Goal: Task Accomplishment & Management: Manage account settings

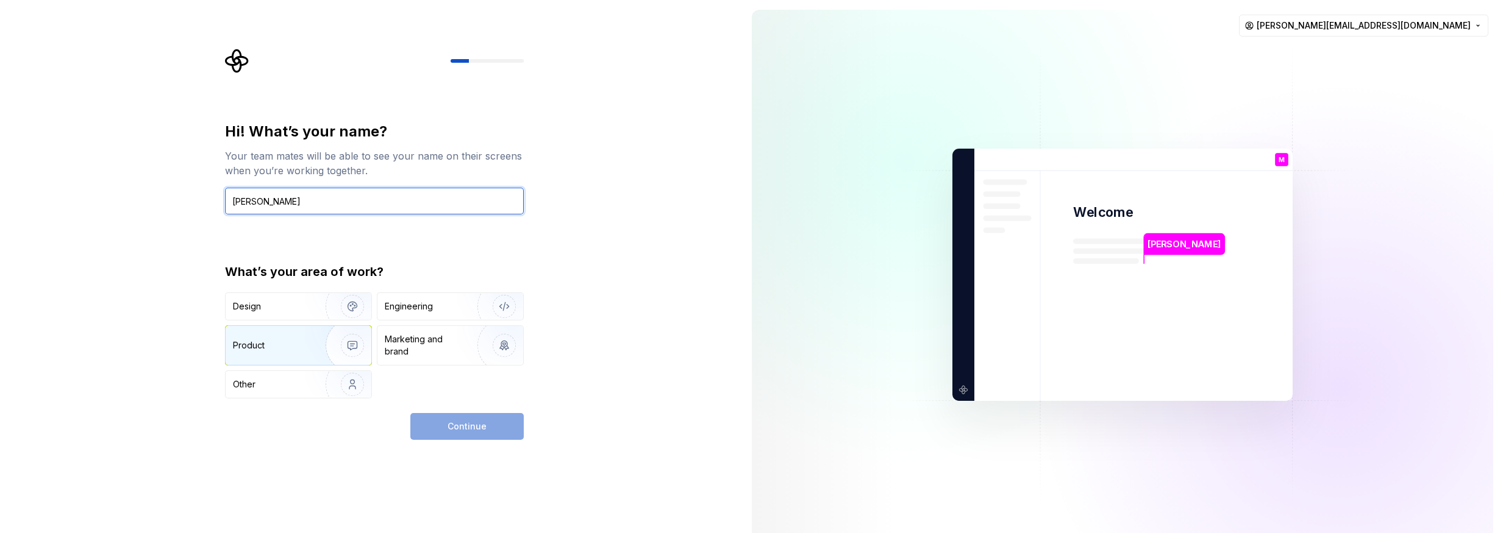
type input "[PERSON_NAME]"
click at [362, 340] on img "button" at bounding box center [344, 346] width 78 height 82
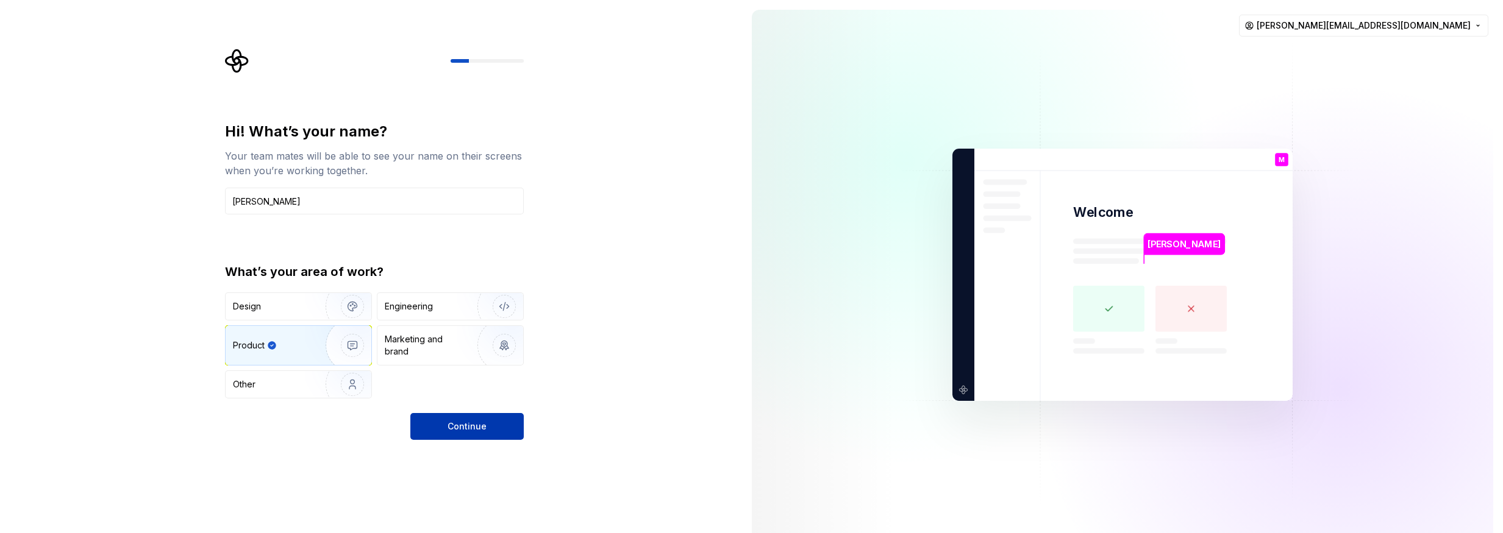
click at [457, 426] on span "Continue" at bounding box center [466, 427] width 39 height 12
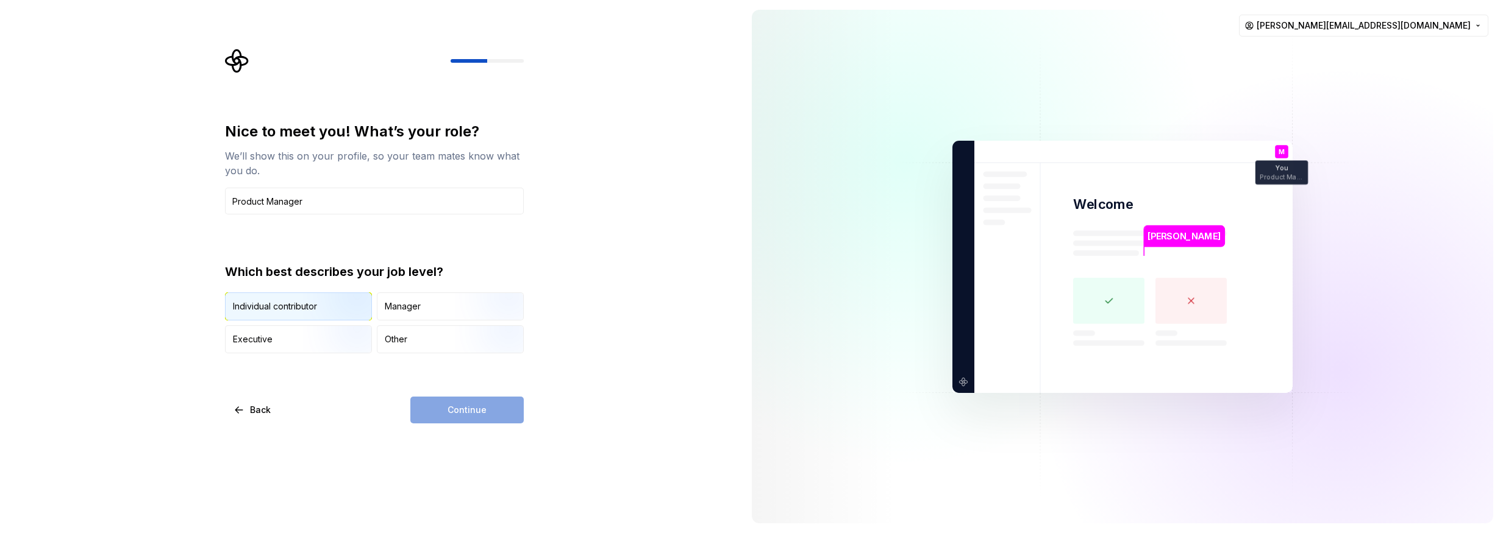
type input "Product Manager"
click at [346, 313] on img "button" at bounding box center [342, 322] width 78 height 82
click at [474, 418] on button "Continue" at bounding box center [466, 410] width 113 height 27
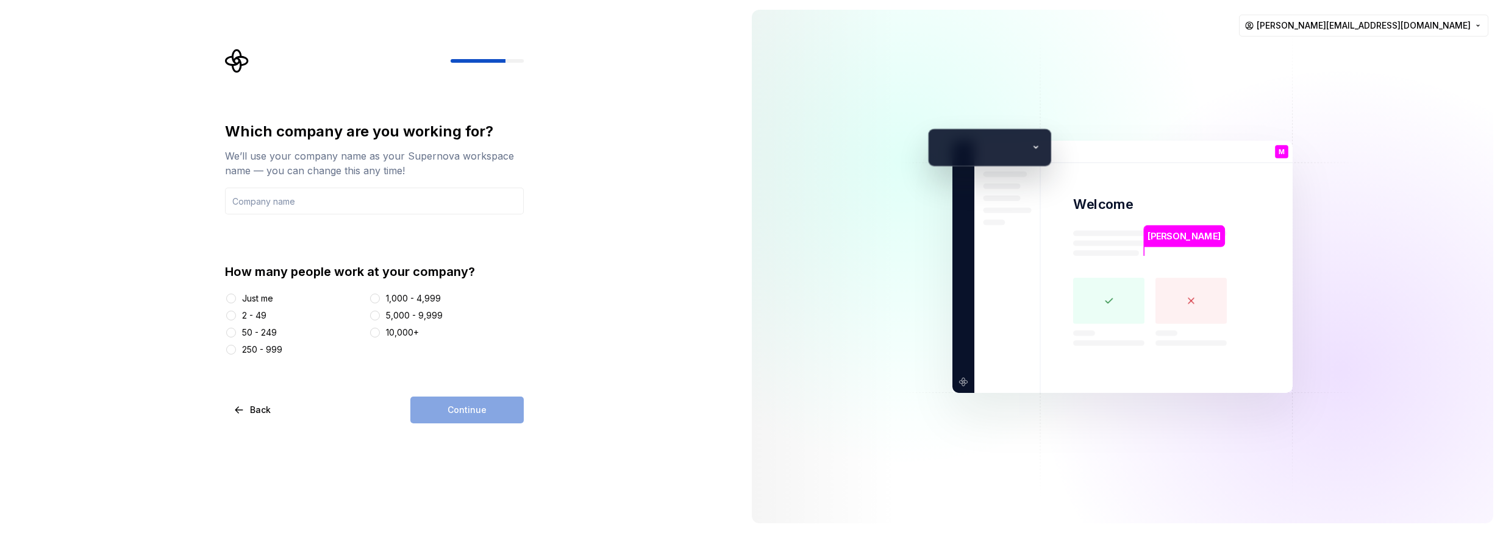
click at [248, 340] on div "Just me 2 - 49 50 - 249 250 - 999 1,000 - 4,999 5,000 - 9,999 10,000+" at bounding box center [374, 324] width 299 height 63
click at [248, 337] on div "50 - 249" at bounding box center [259, 333] width 35 height 12
click at [236, 337] on button "50 - 249" at bounding box center [231, 333] width 10 height 10
click at [501, 393] on div "Which company are you working for? We’ll use your company name as your Supernov…" at bounding box center [374, 273] width 299 height 302
click at [503, 407] on div "Continue" at bounding box center [466, 410] width 113 height 27
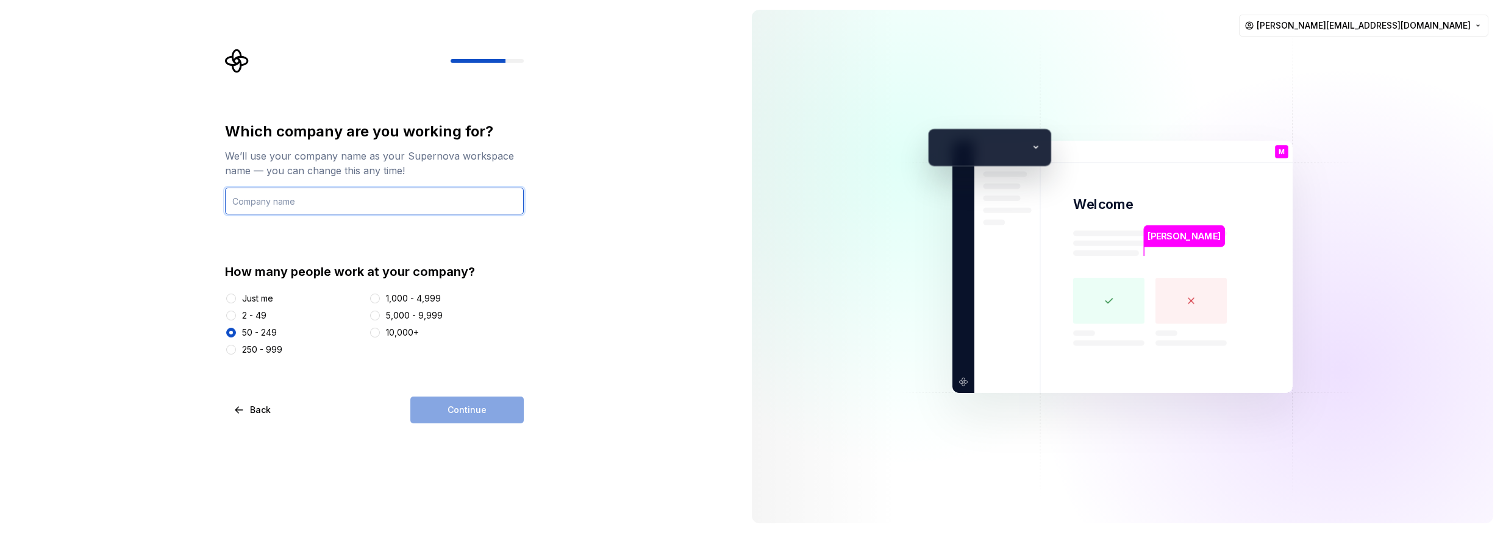
click at [361, 213] on input "text" at bounding box center [374, 201] width 299 height 27
type input "HG Insights"
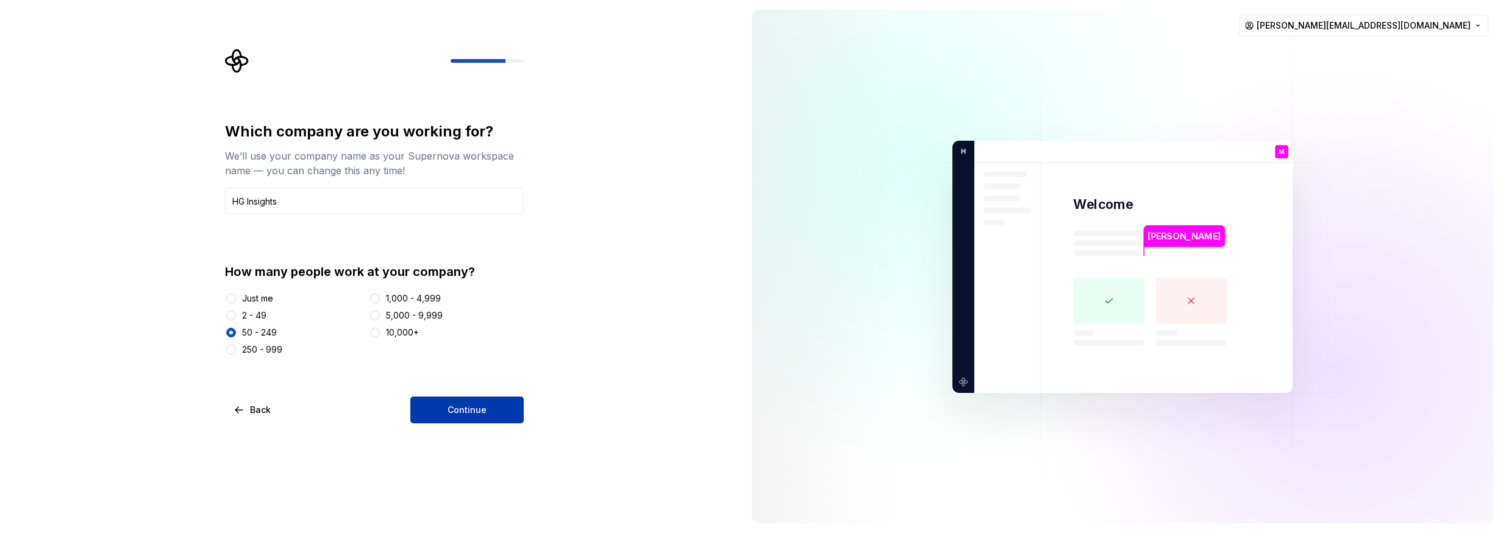
click at [504, 406] on button "Continue" at bounding box center [466, 410] width 113 height 27
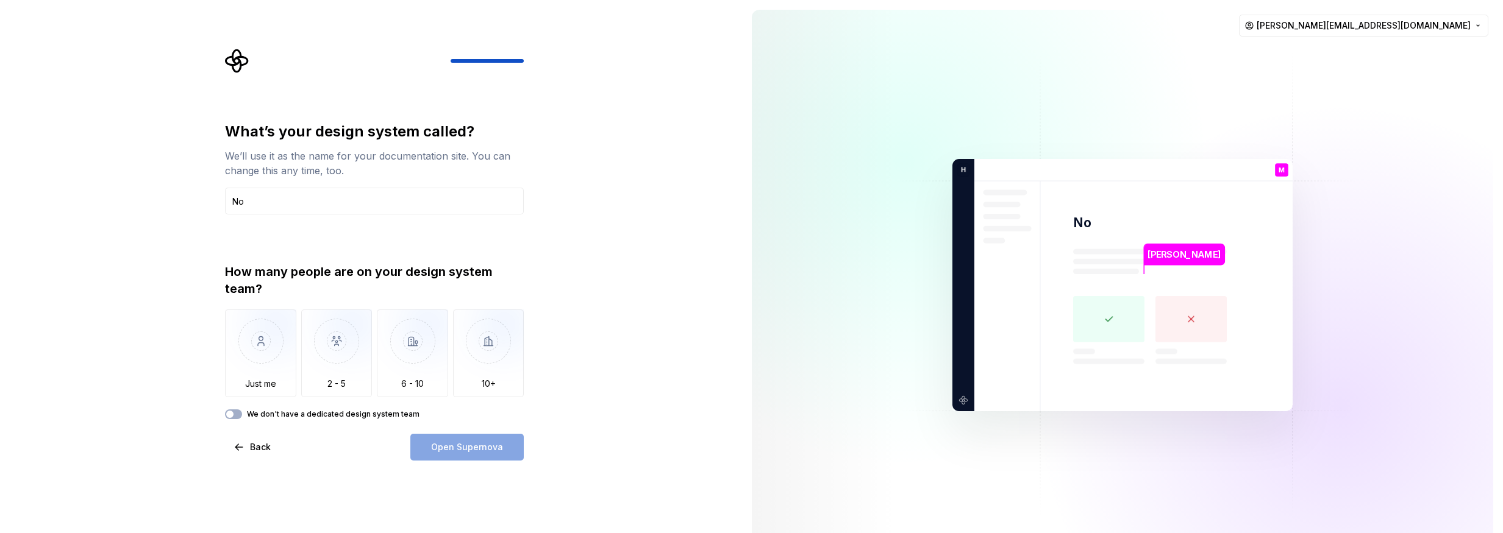
type input "N"
click at [282, 335] on img "button" at bounding box center [260, 351] width 71 height 82
click at [436, 441] on div "Open Supernova" at bounding box center [466, 447] width 113 height 27
click at [338, 210] on input "text" at bounding box center [374, 201] width 299 height 27
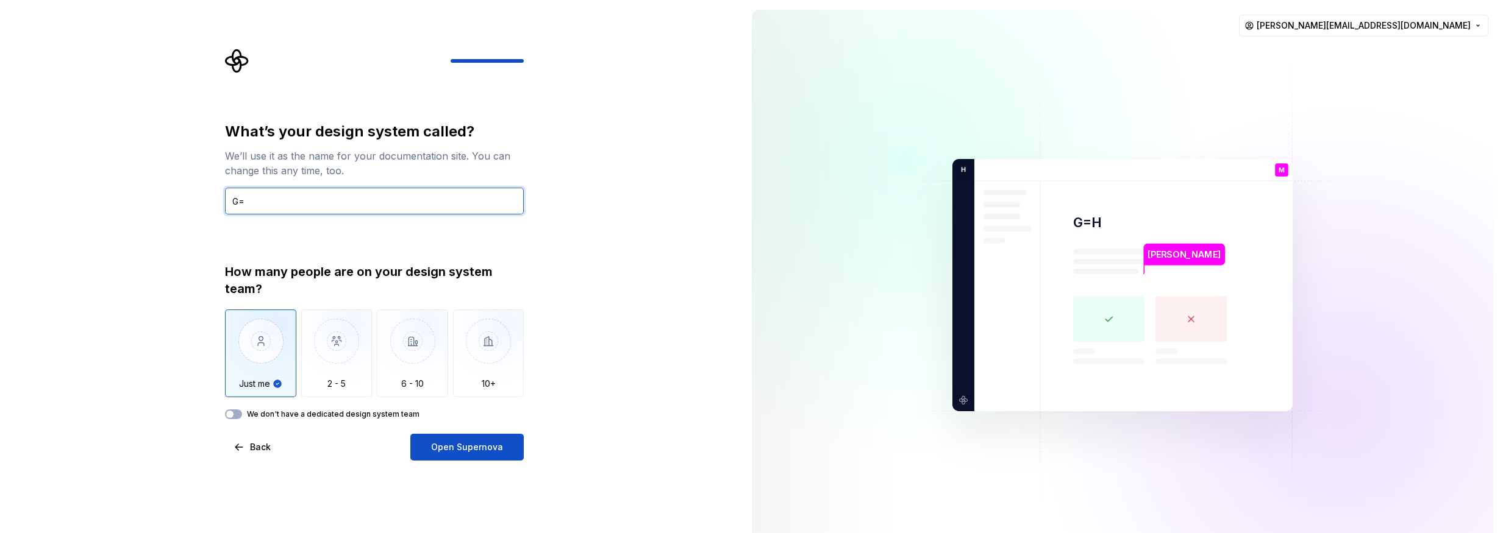
type input "G"
type input "HG design system"
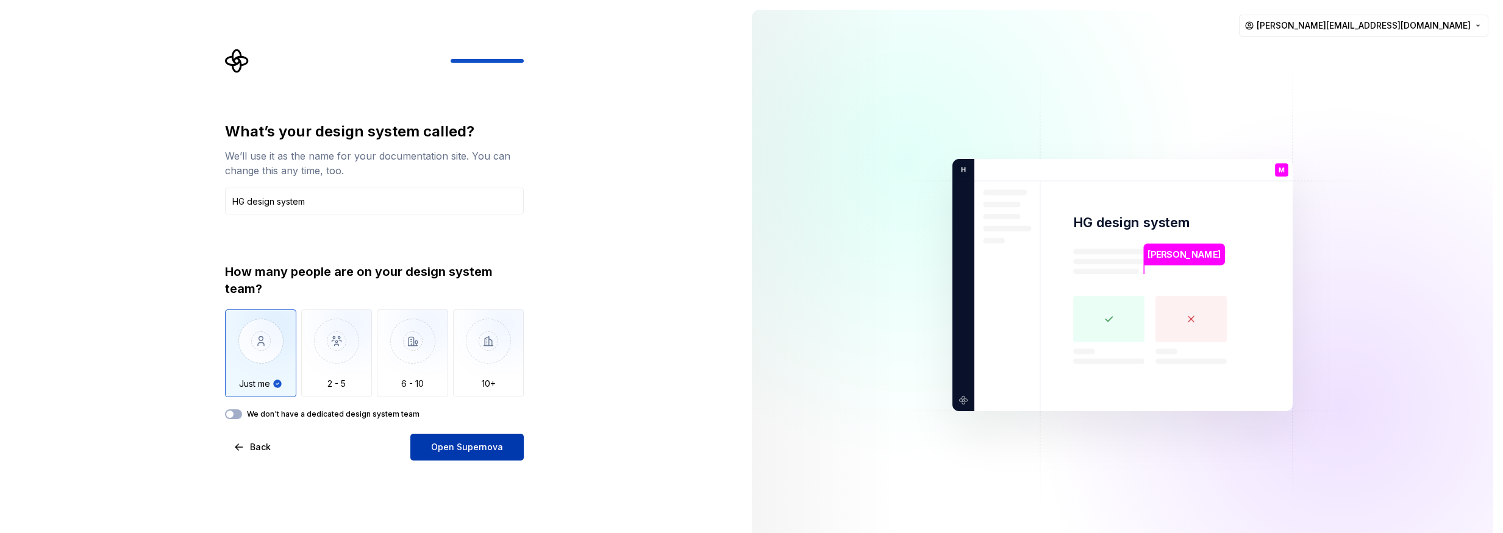
click at [458, 443] on span "Open Supernova" at bounding box center [467, 447] width 72 height 12
click at [344, 344] on img "button" at bounding box center [336, 351] width 71 height 82
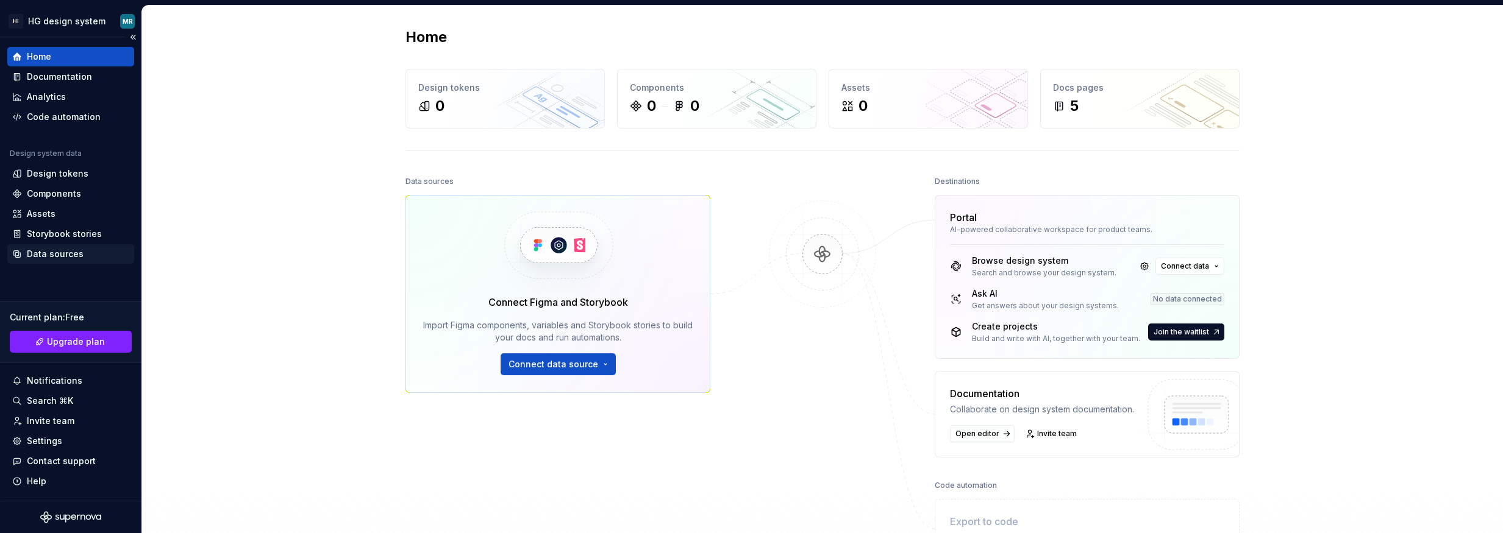
click at [77, 255] on div "Data sources" at bounding box center [55, 254] width 57 height 12
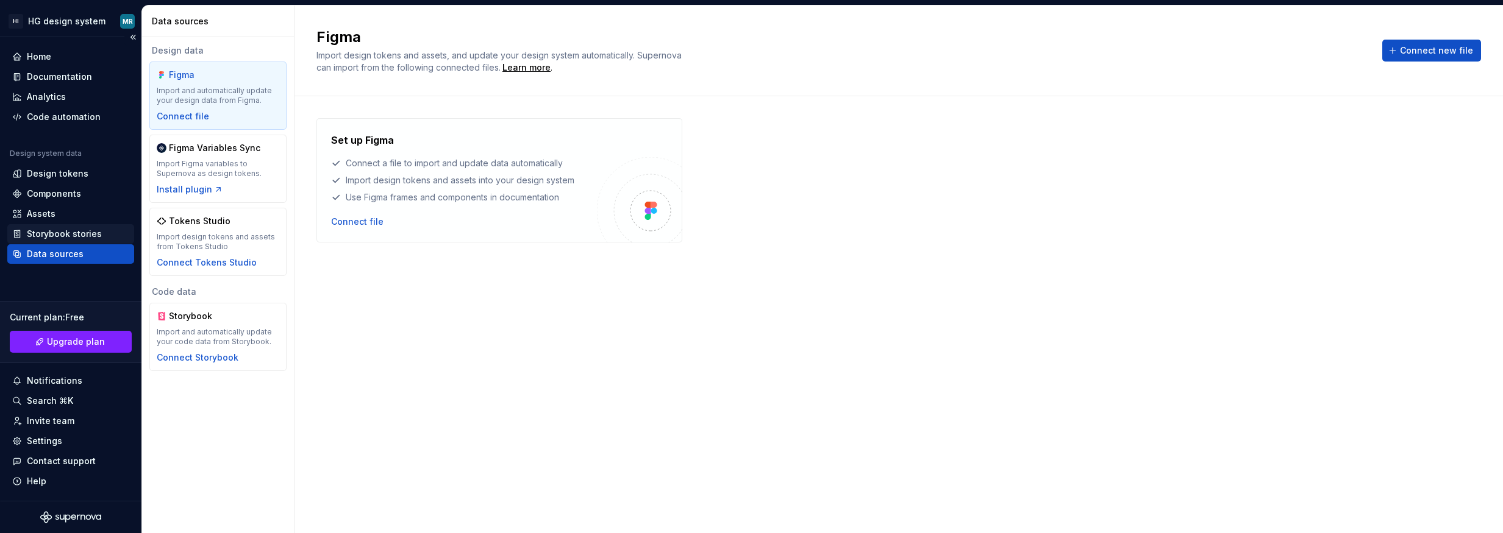
click at [76, 235] on div "Storybook stories" at bounding box center [64, 234] width 75 height 12
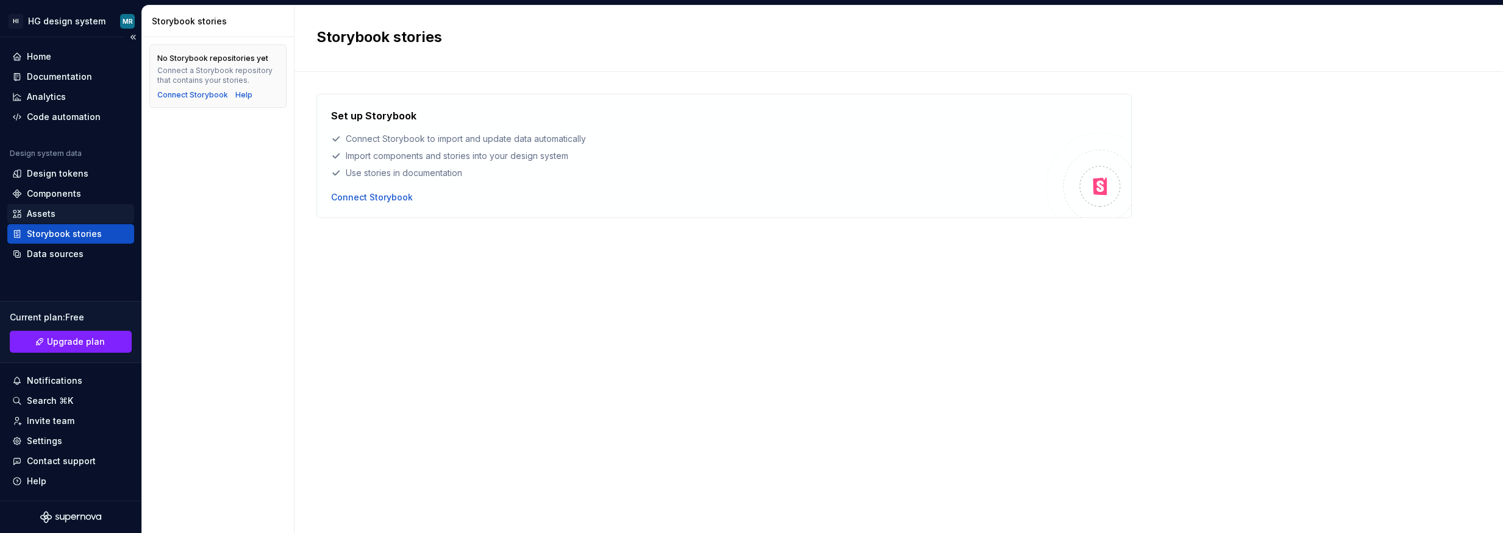
click at [71, 212] on div "Assets" at bounding box center [70, 214] width 117 height 12
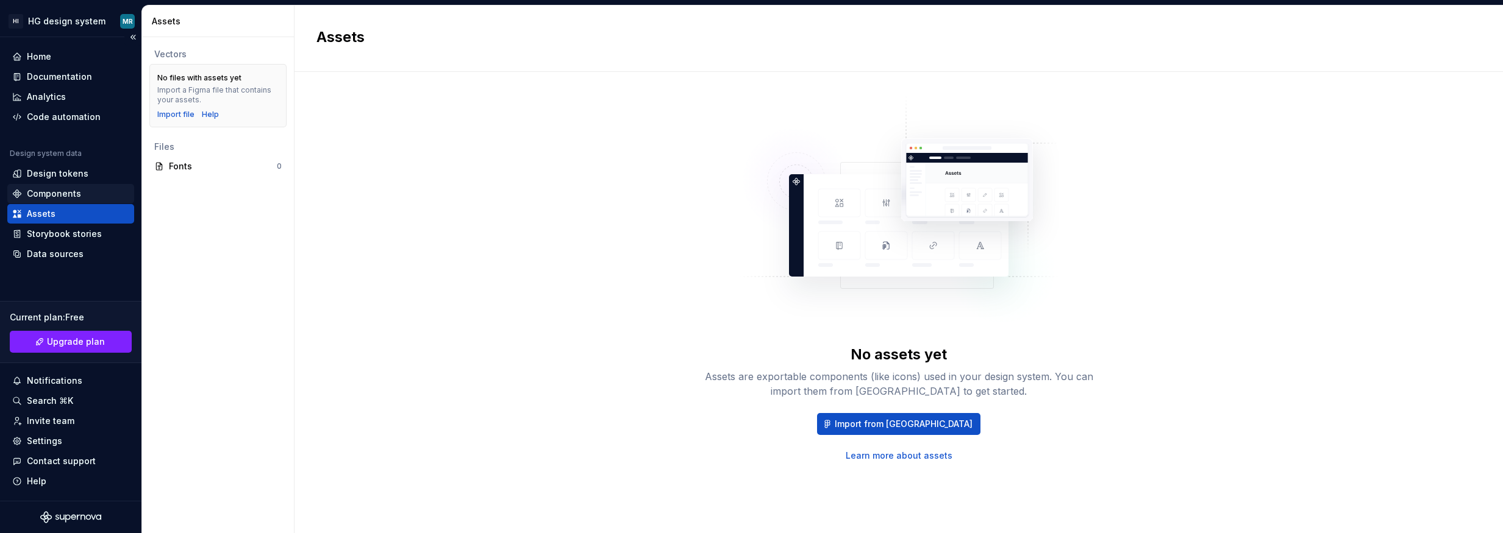
click at [68, 193] on div "Components" at bounding box center [54, 194] width 54 height 12
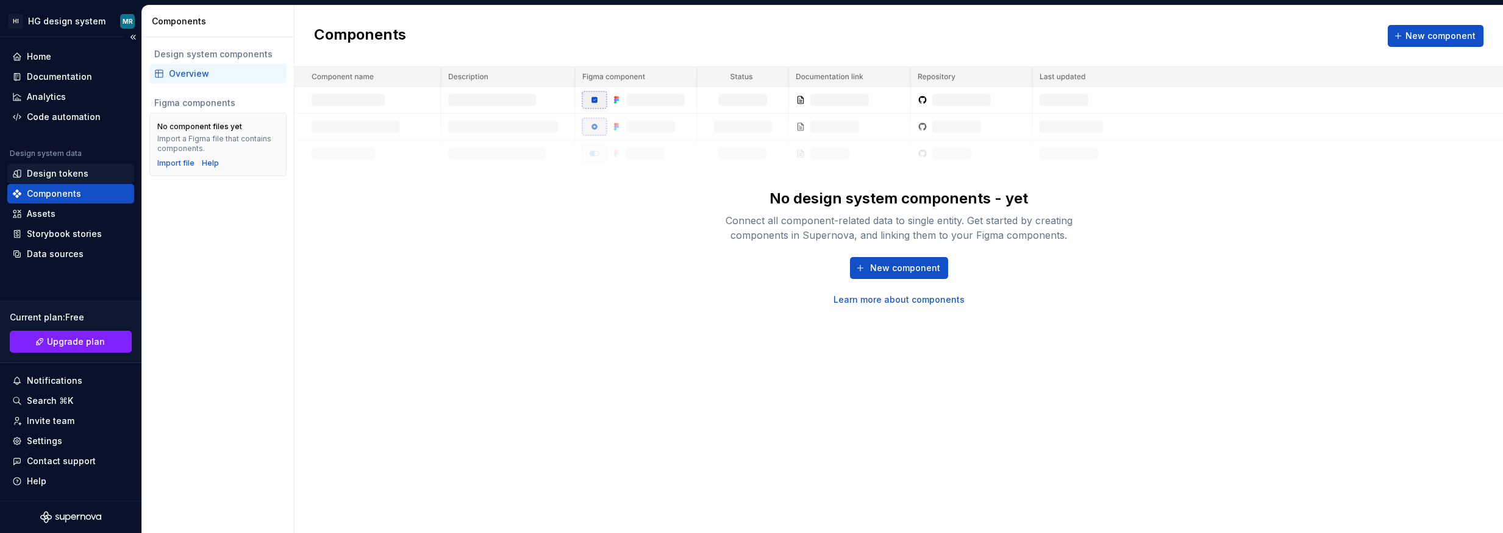
click at [65, 176] on div "Design tokens" at bounding box center [58, 174] width 62 height 12
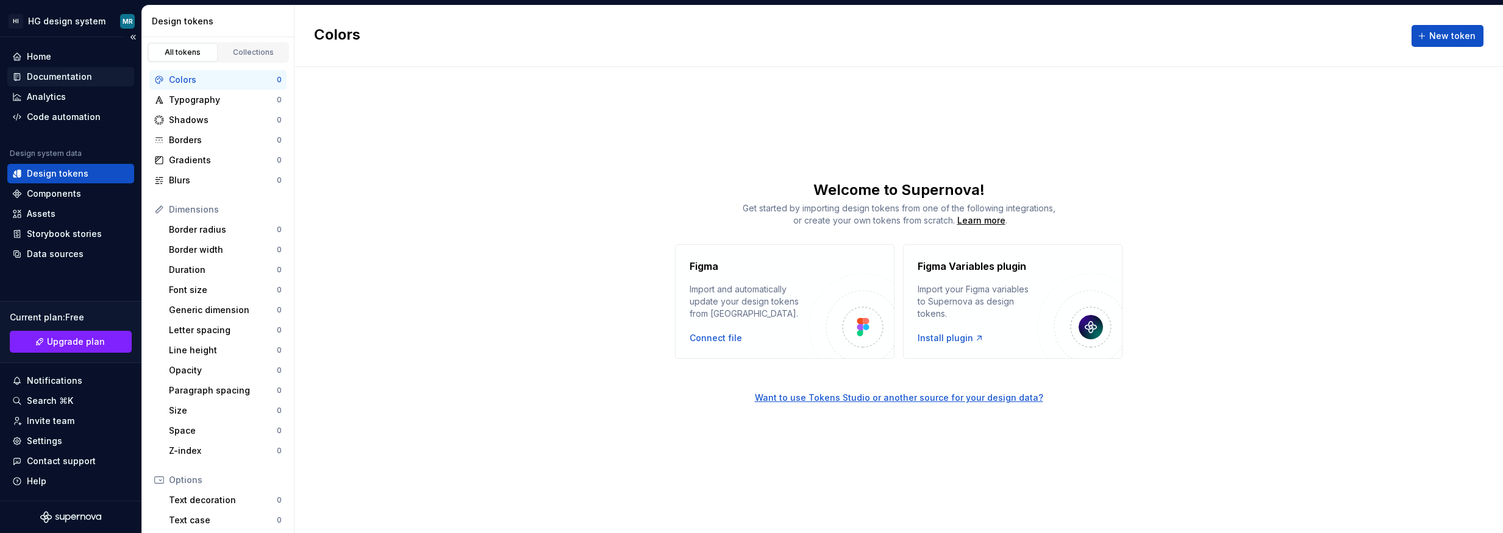
click at [69, 72] on div "Documentation" at bounding box center [59, 77] width 65 height 12
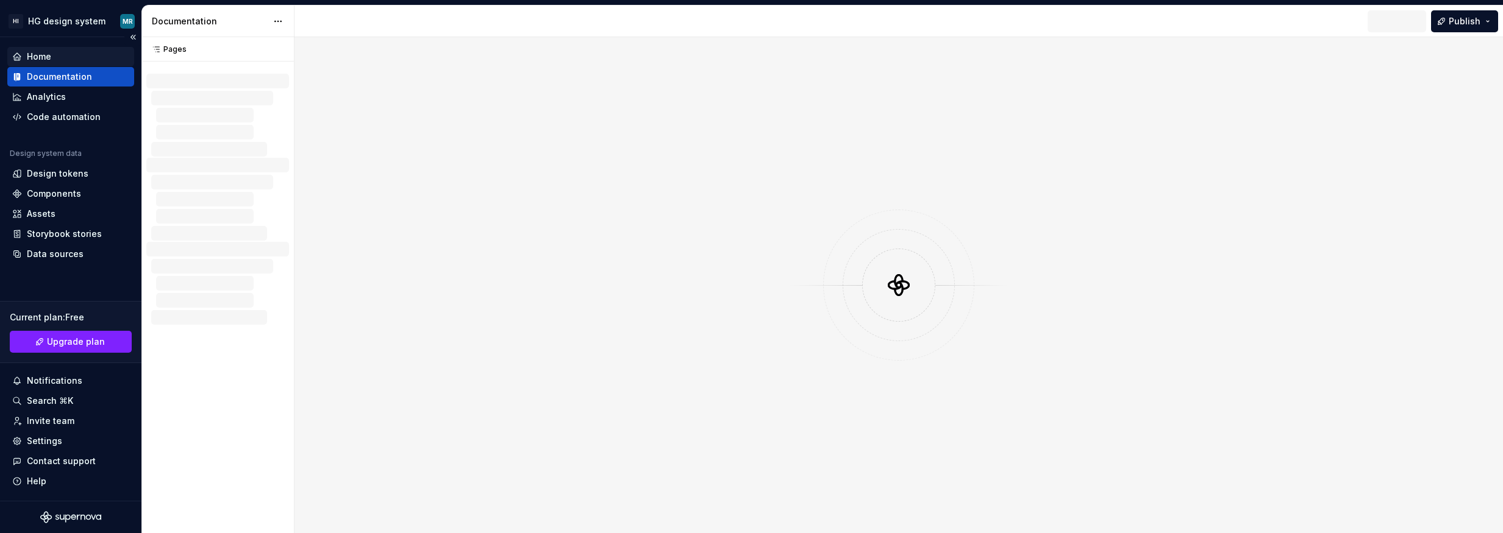
click at [66, 59] on div "Home" at bounding box center [70, 57] width 117 height 12
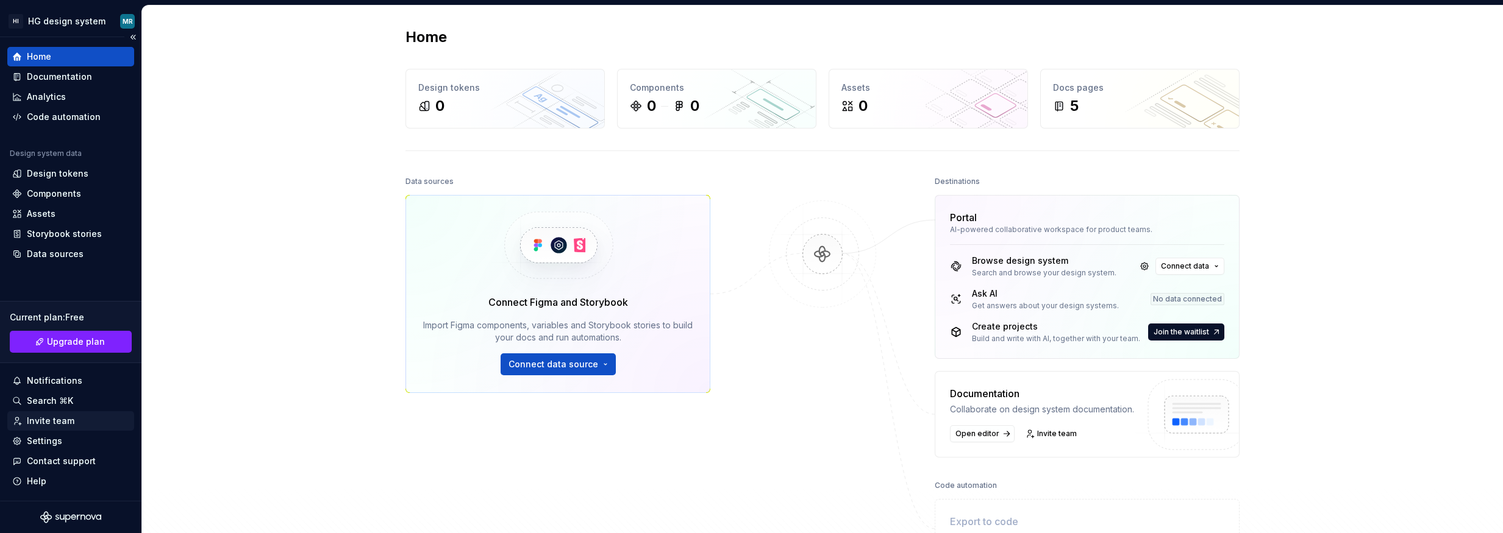
click at [63, 424] on div "Invite team" at bounding box center [51, 421] width 48 height 12
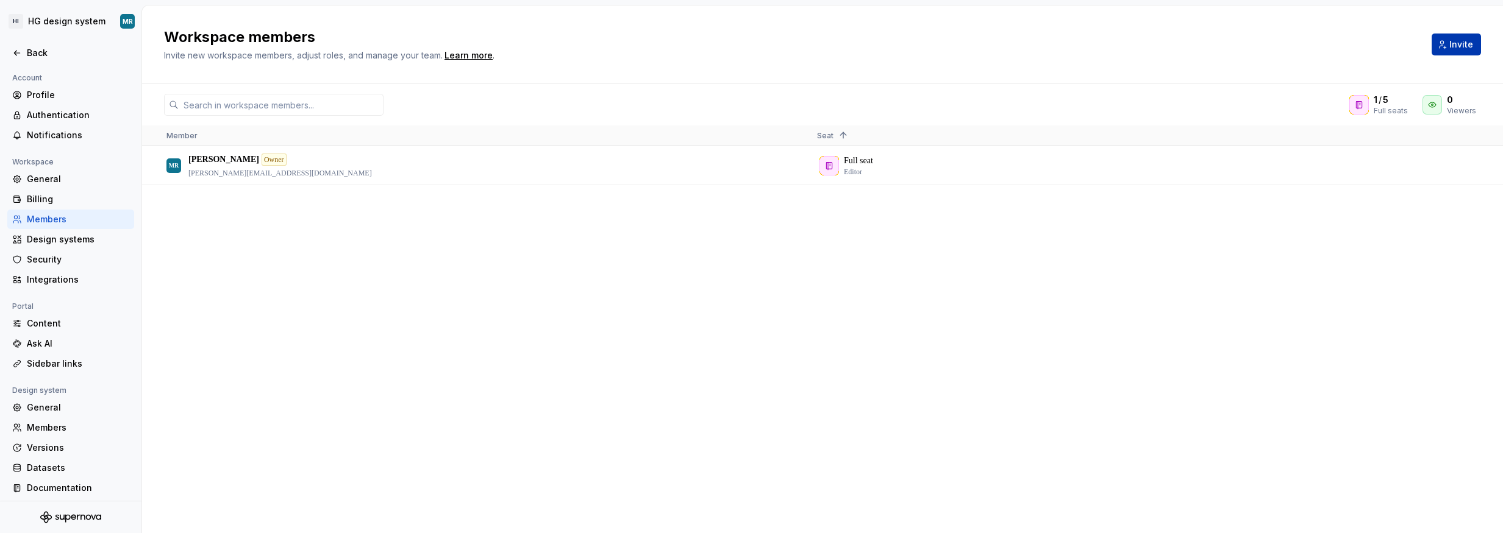
click at [1470, 43] on span "Invite" at bounding box center [1461, 44] width 24 height 12
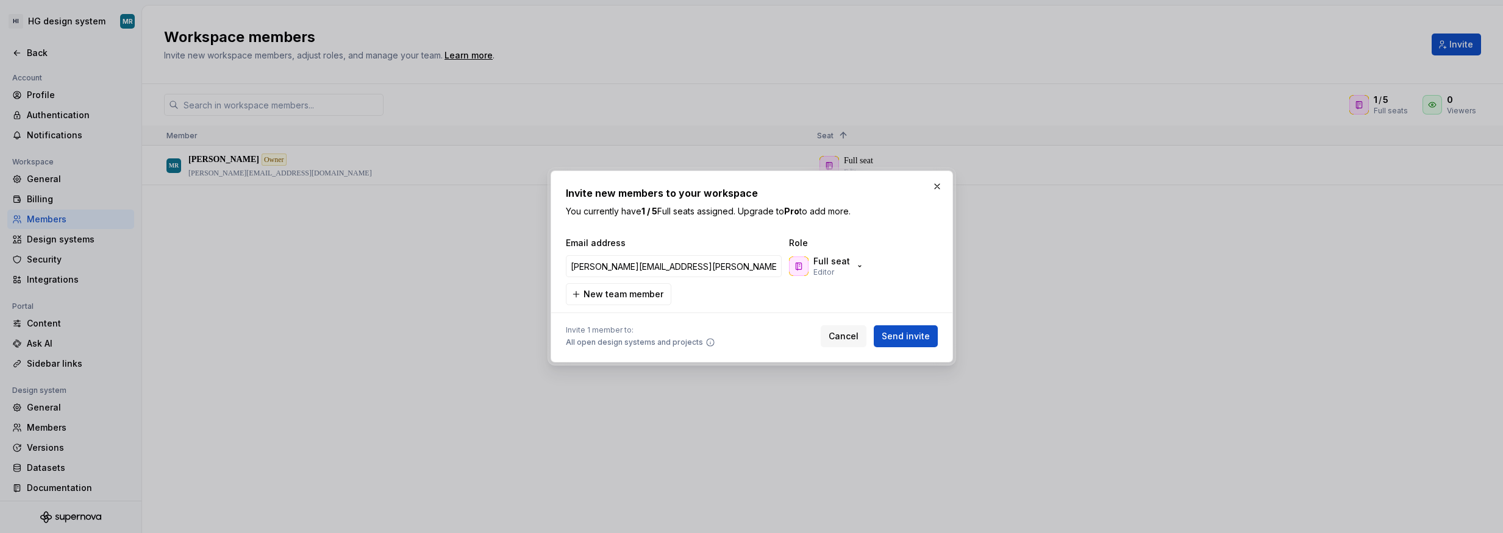
type input "[PERSON_NAME][EMAIL_ADDRESS][PERSON_NAME][DOMAIN_NAME]"
click at [725, 296] on div "Email address Role [PERSON_NAME][EMAIL_ADDRESS][PERSON_NAME][DOMAIN_NAME] Full …" at bounding box center [752, 271] width 372 height 68
click at [906, 335] on span "Send invite" at bounding box center [906, 336] width 48 height 12
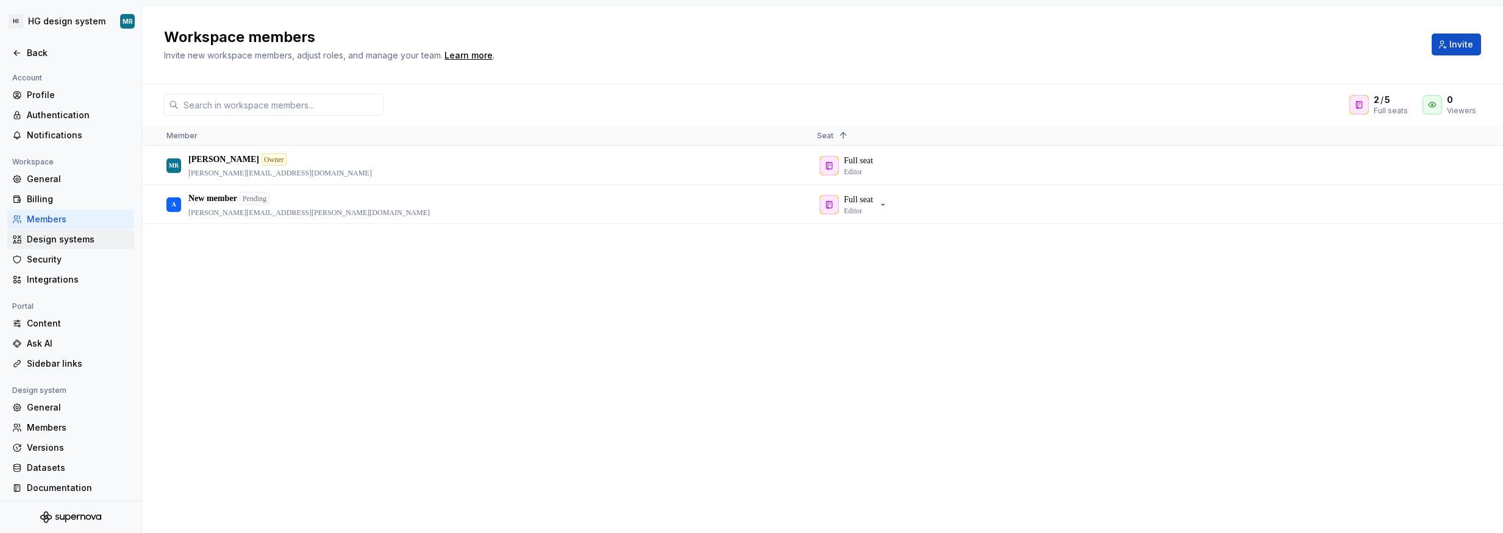
click at [91, 236] on div "Design systems" at bounding box center [78, 239] width 102 height 12
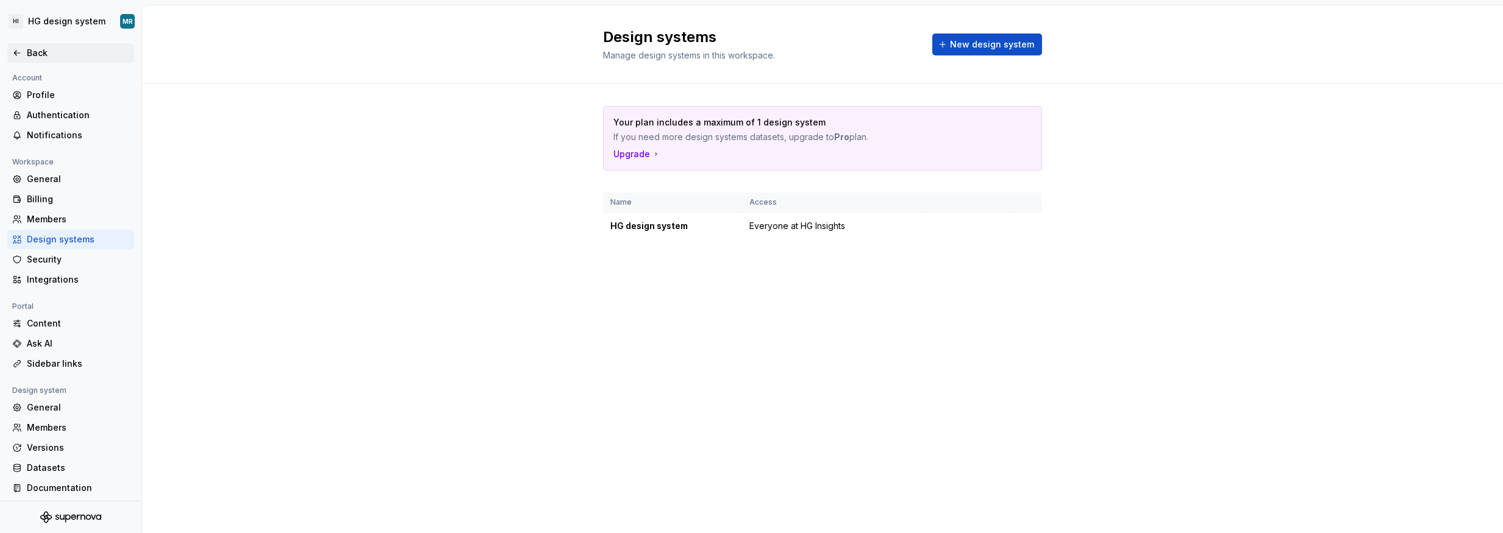
click at [46, 55] on div "Back" at bounding box center [78, 53] width 102 height 12
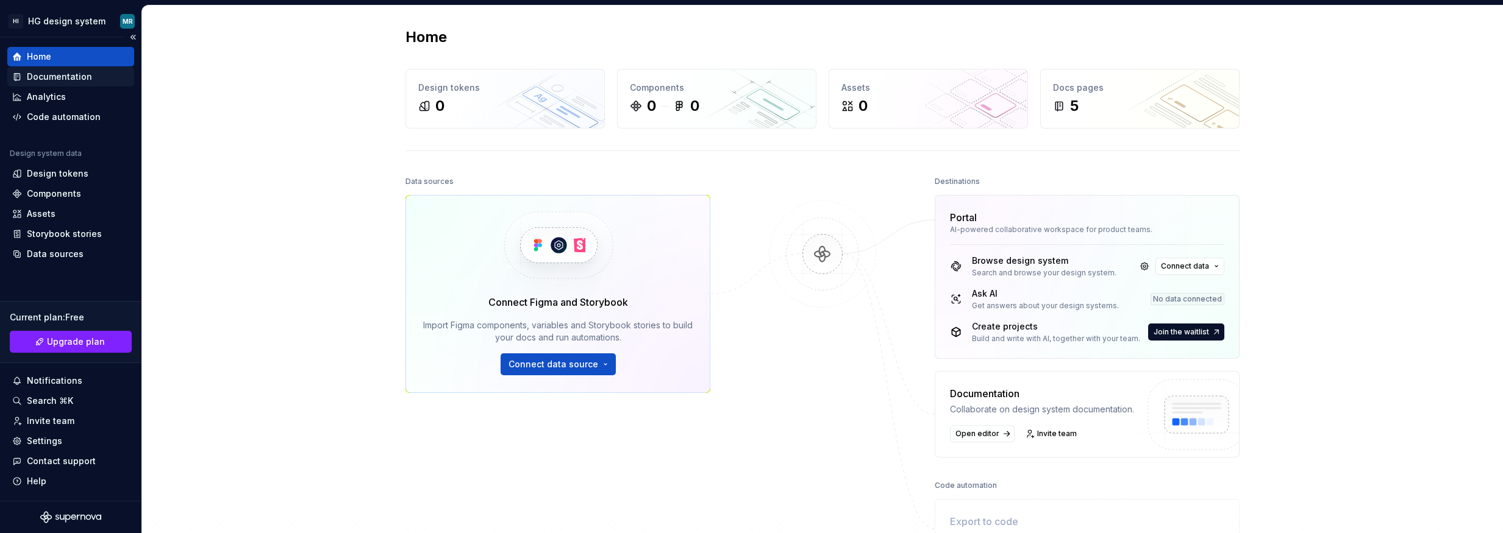
click at [77, 83] on div "Documentation" at bounding box center [70, 77] width 127 height 20
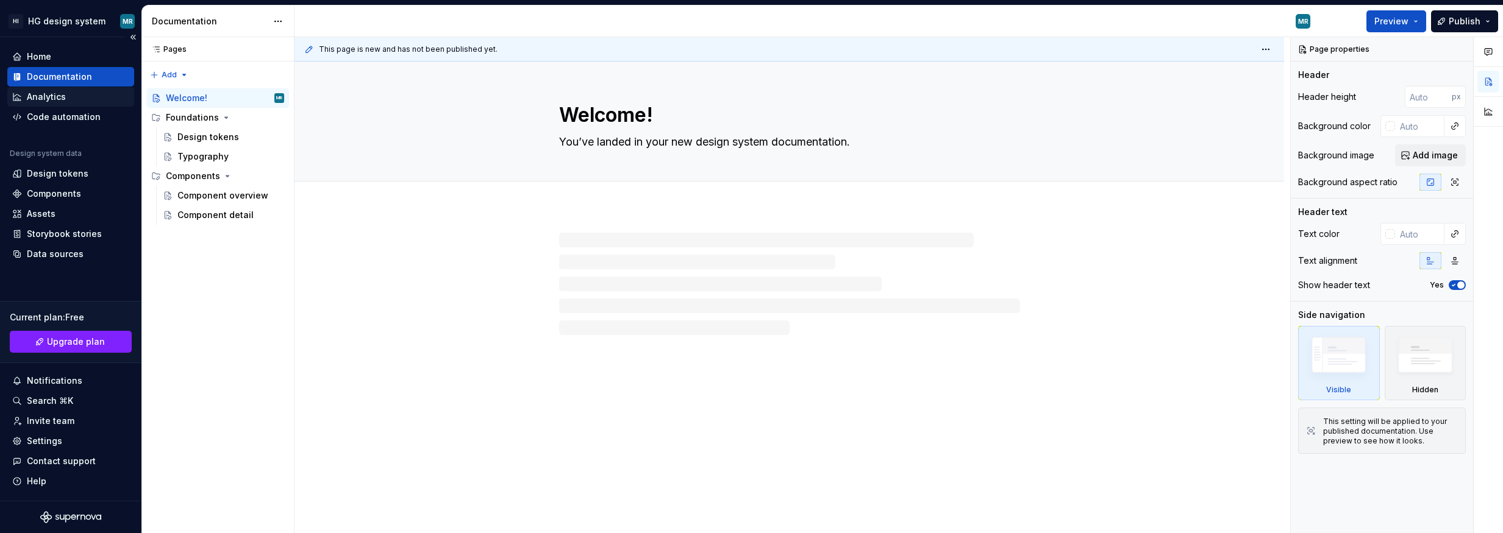
click at [70, 96] on div "Analytics" at bounding box center [70, 97] width 117 height 12
type textarea "*"
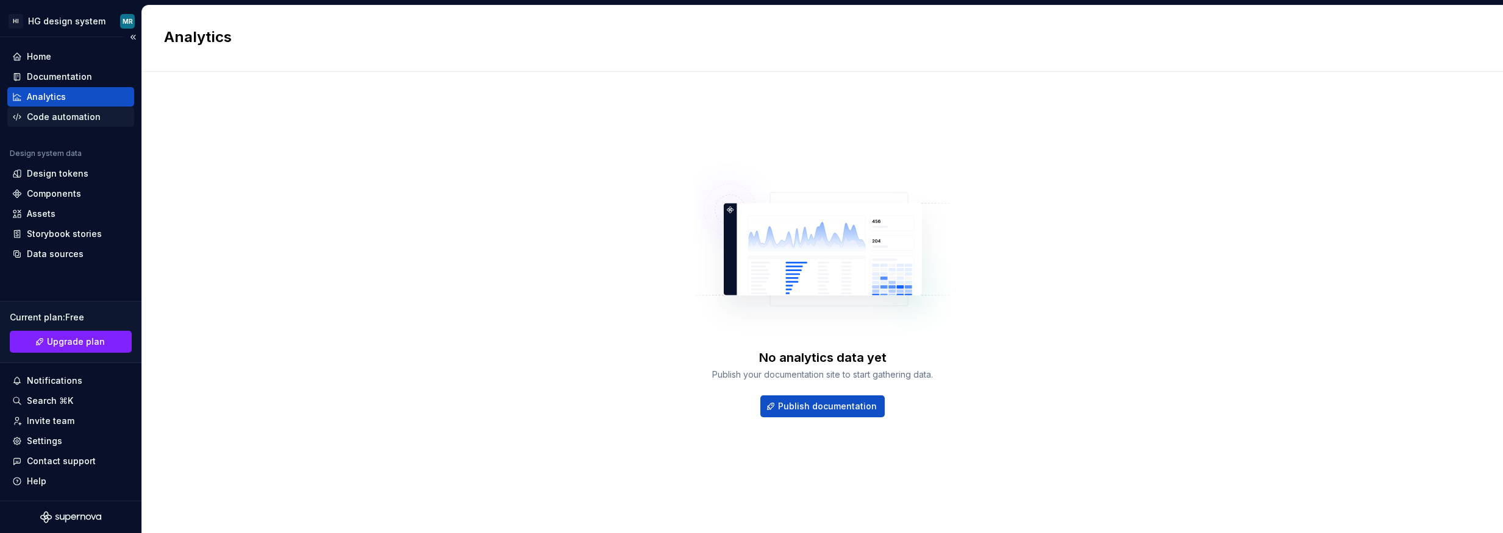
click at [85, 120] on div "Code automation" at bounding box center [64, 117] width 74 height 12
click at [74, 97] on div "Analytics" at bounding box center [70, 97] width 117 height 12
click at [77, 111] on div "Code automation" at bounding box center [64, 117] width 74 height 12
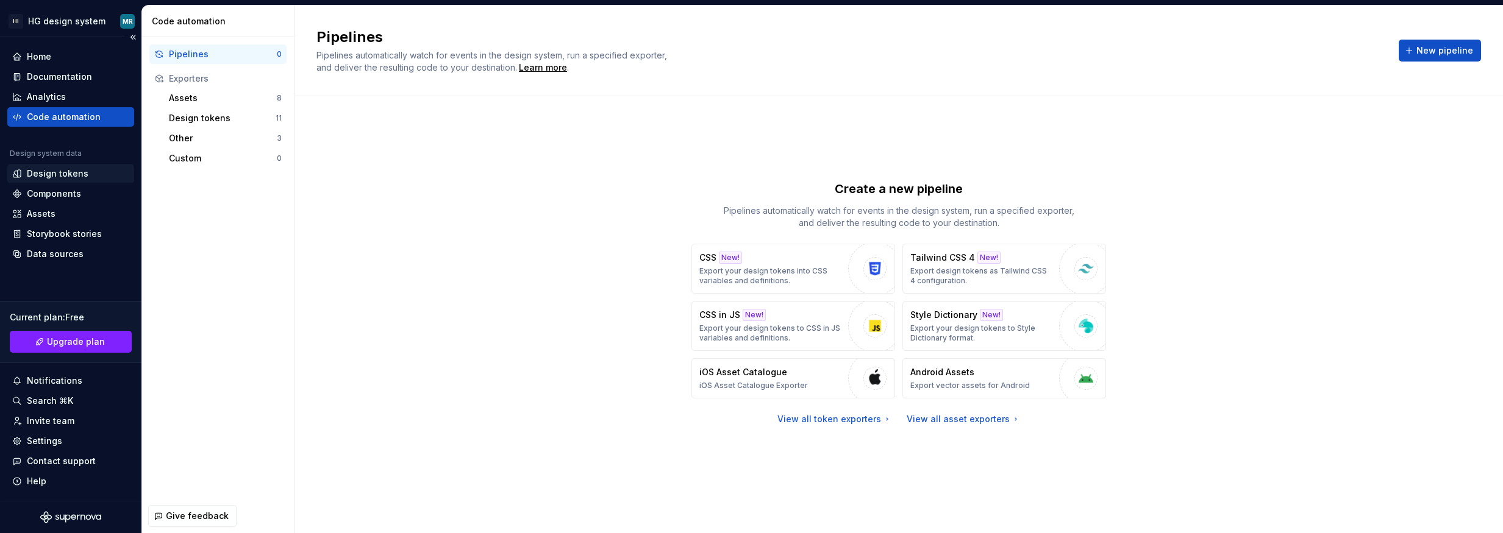
click at [70, 174] on div "Design tokens" at bounding box center [58, 174] width 62 height 12
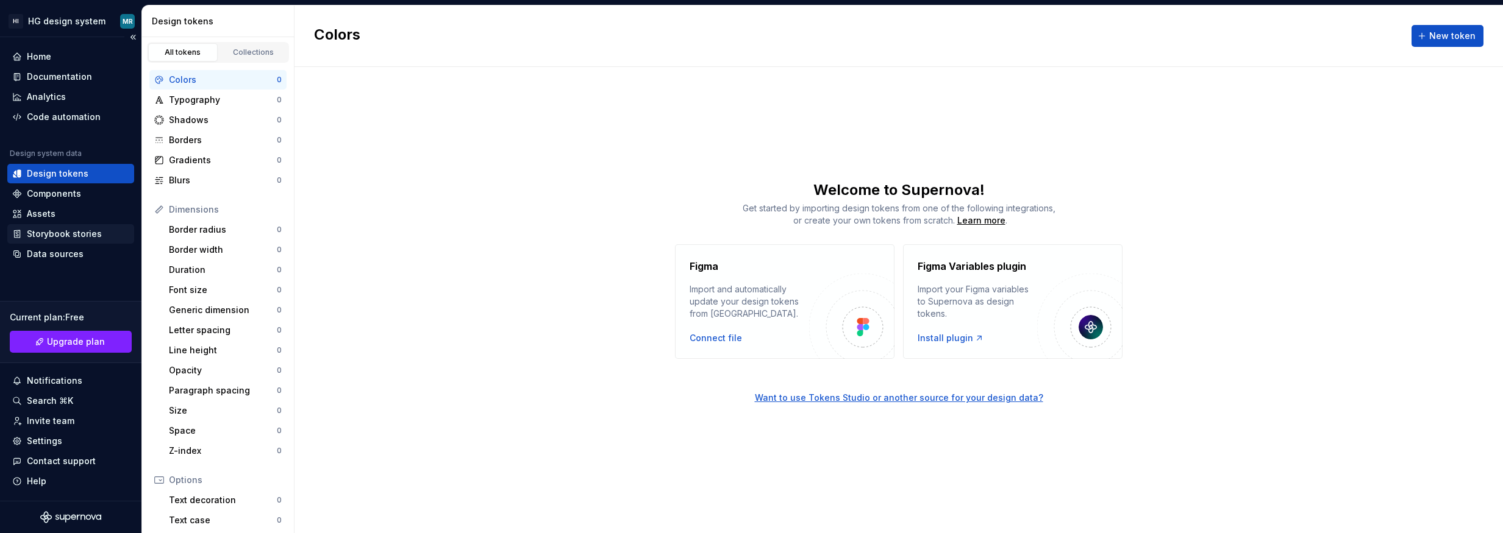
click at [70, 230] on div "Storybook stories" at bounding box center [64, 234] width 75 height 12
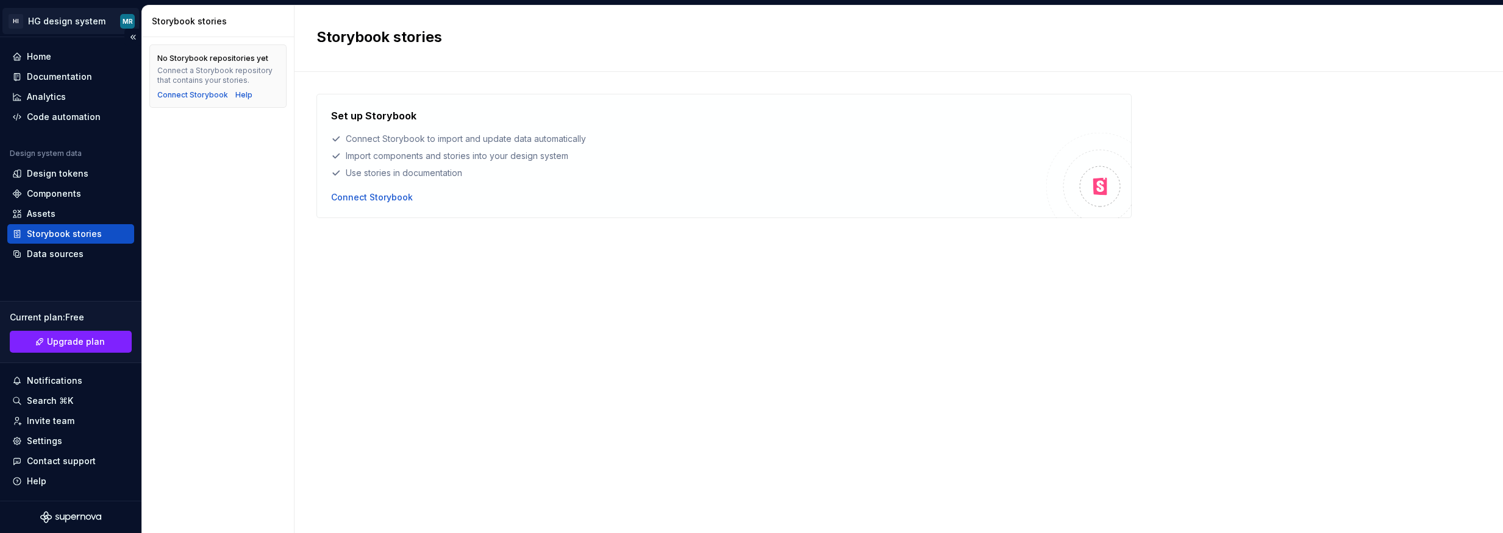
click at [64, 21] on html "HI HG design system MR Home Documentation Analytics Code automation Design syst…" at bounding box center [751, 266] width 1503 height 533
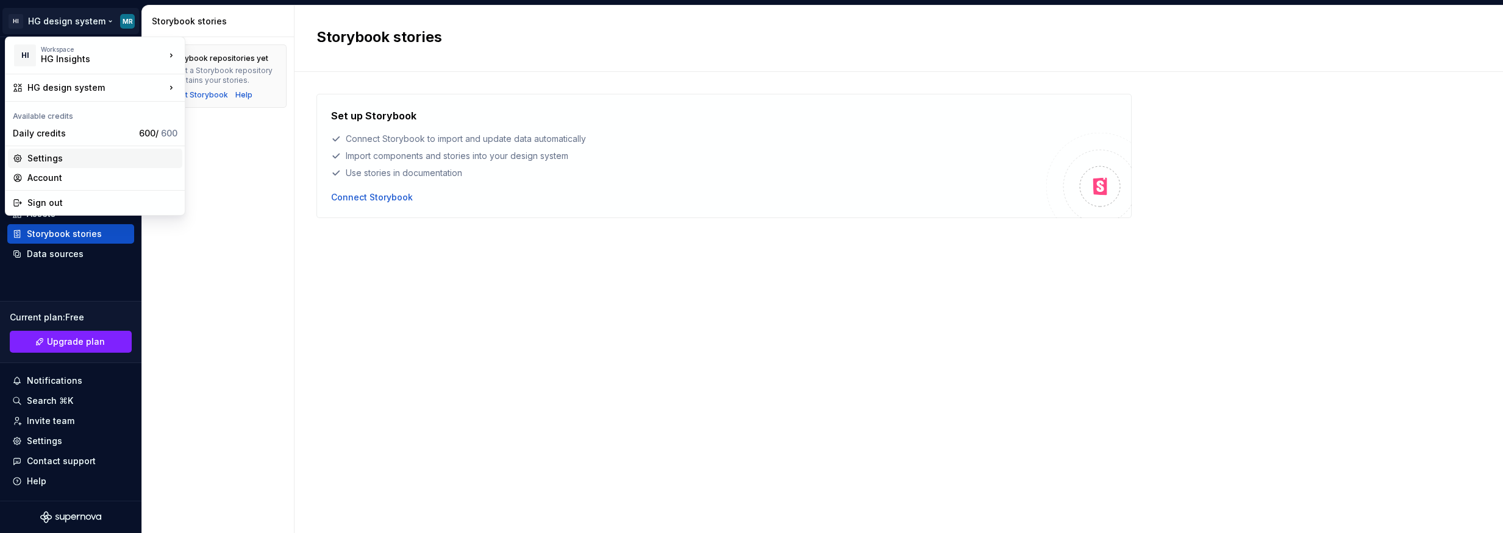
click at [78, 152] on div "Settings" at bounding box center [102, 158] width 150 height 12
